Goal: Information Seeking & Learning: Learn about a topic

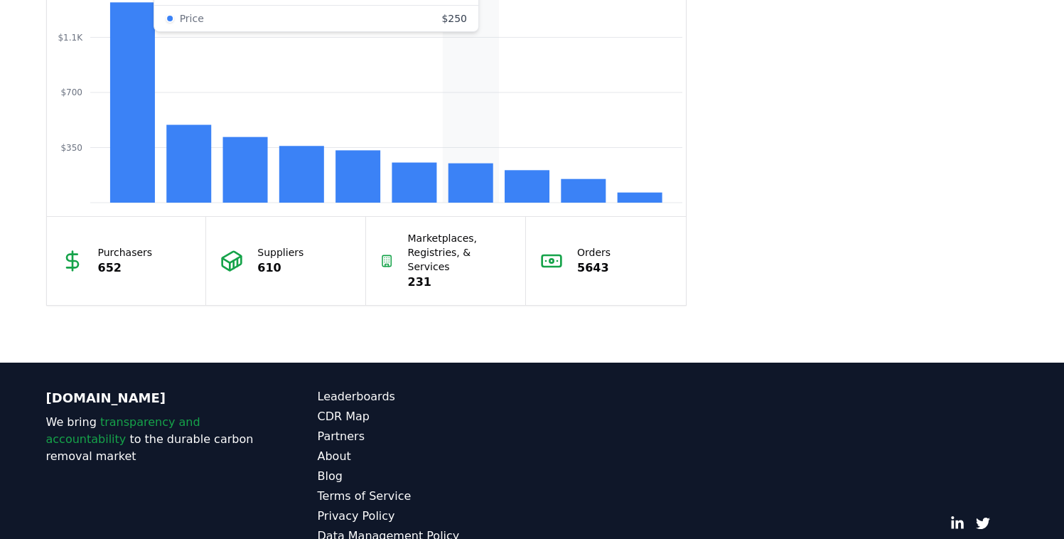
scroll to position [1309, 0]
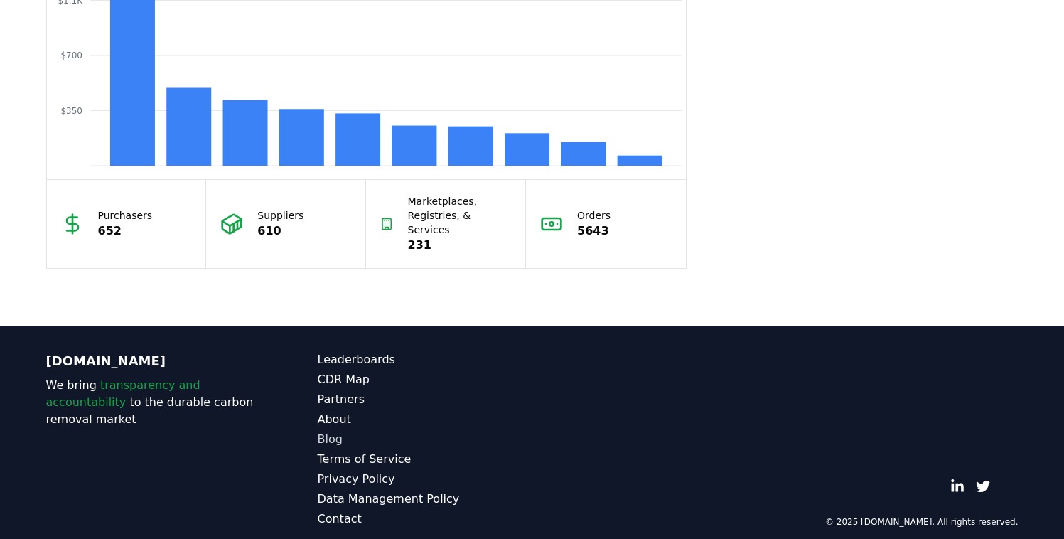
click at [329, 431] on link "Blog" at bounding box center [425, 439] width 215 height 17
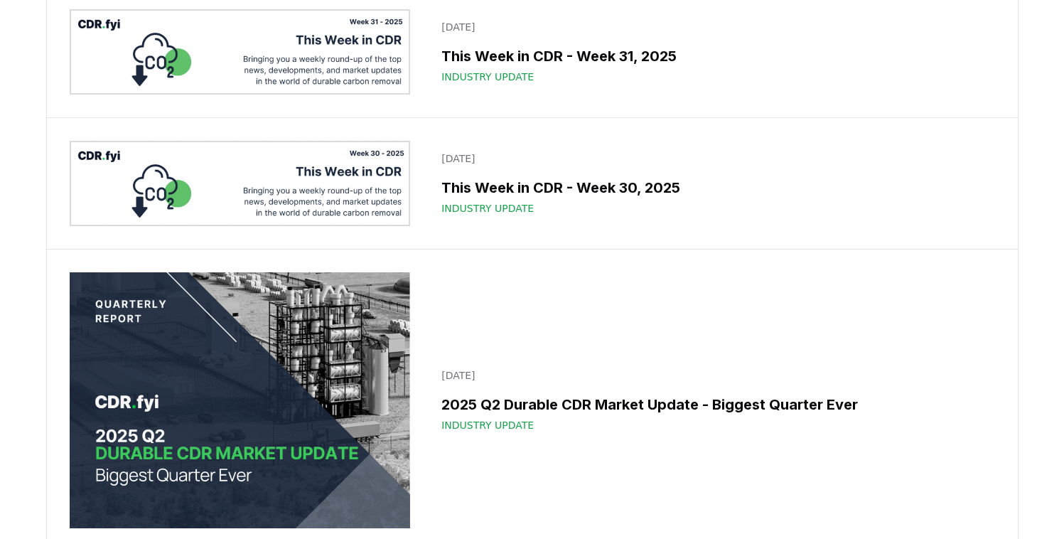
scroll to position [2533, 0]
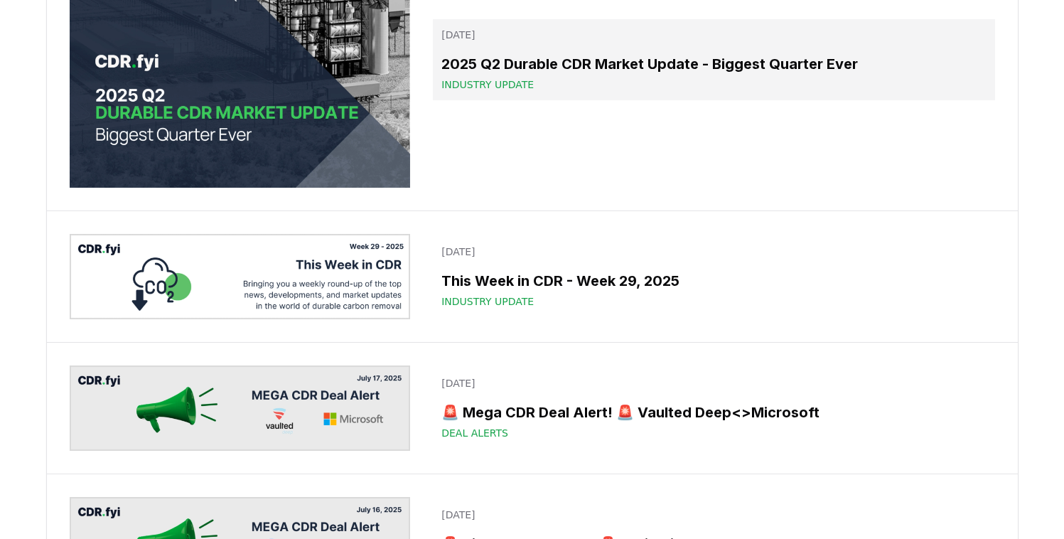
click at [677, 75] on h3 "2025 Q2 Durable CDR Market Update - Biggest Quarter Ever" at bounding box center [713, 63] width 544 height 21
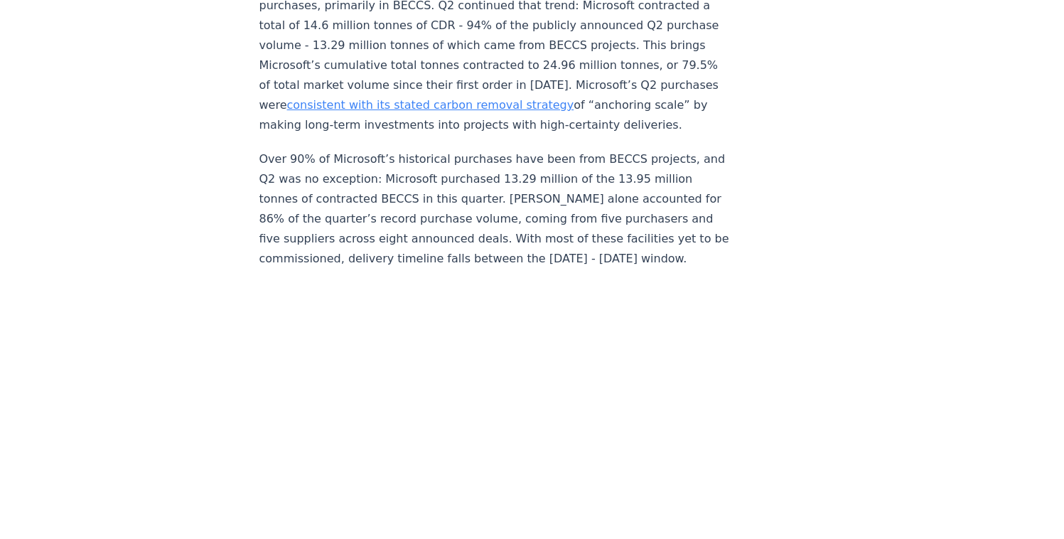
scroll to position [1377, 0]
